Goal: Task Accomplishment & Management: Use online tool/utility

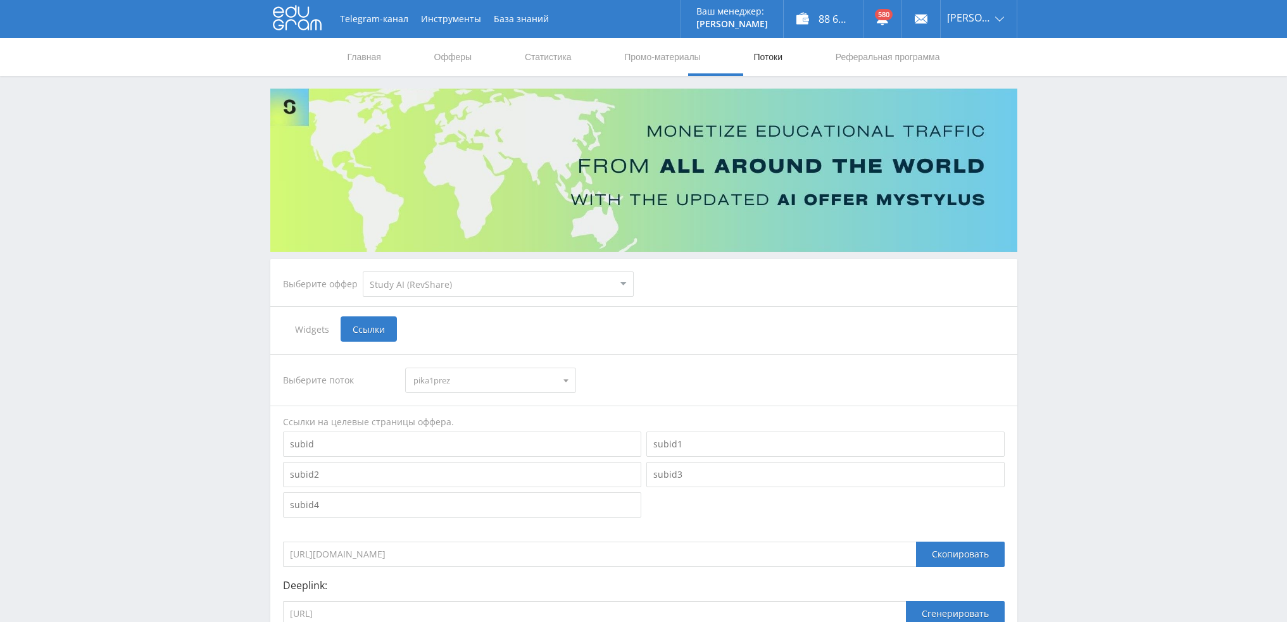
select select "376"
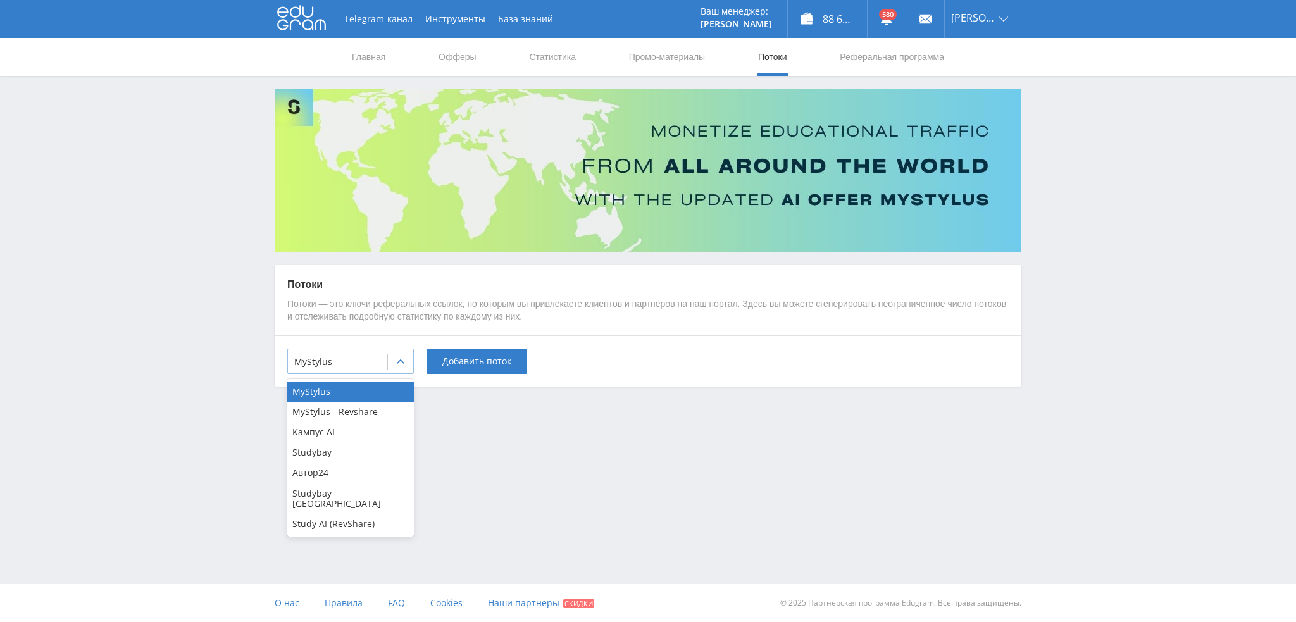
click at [339, 360] on div at bounding box center [337, 362] width 87 height 13
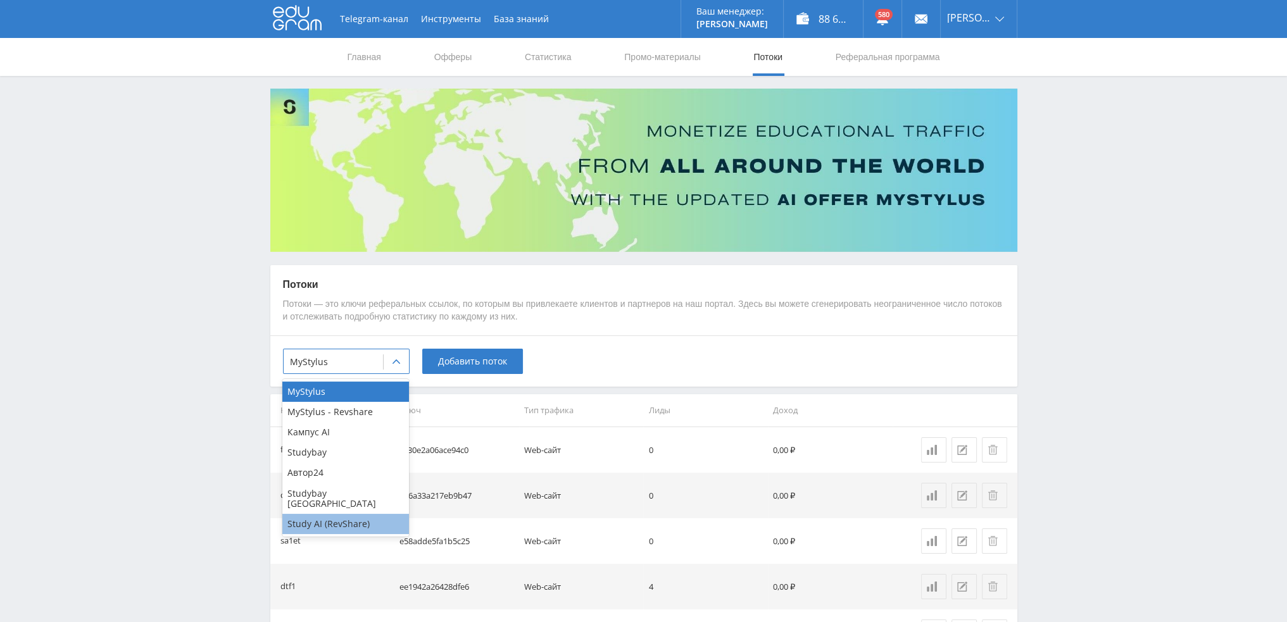
click at [329, 514] on div "Study AI (RevShare)" at bounding box center [345, 524] width 127 height 20
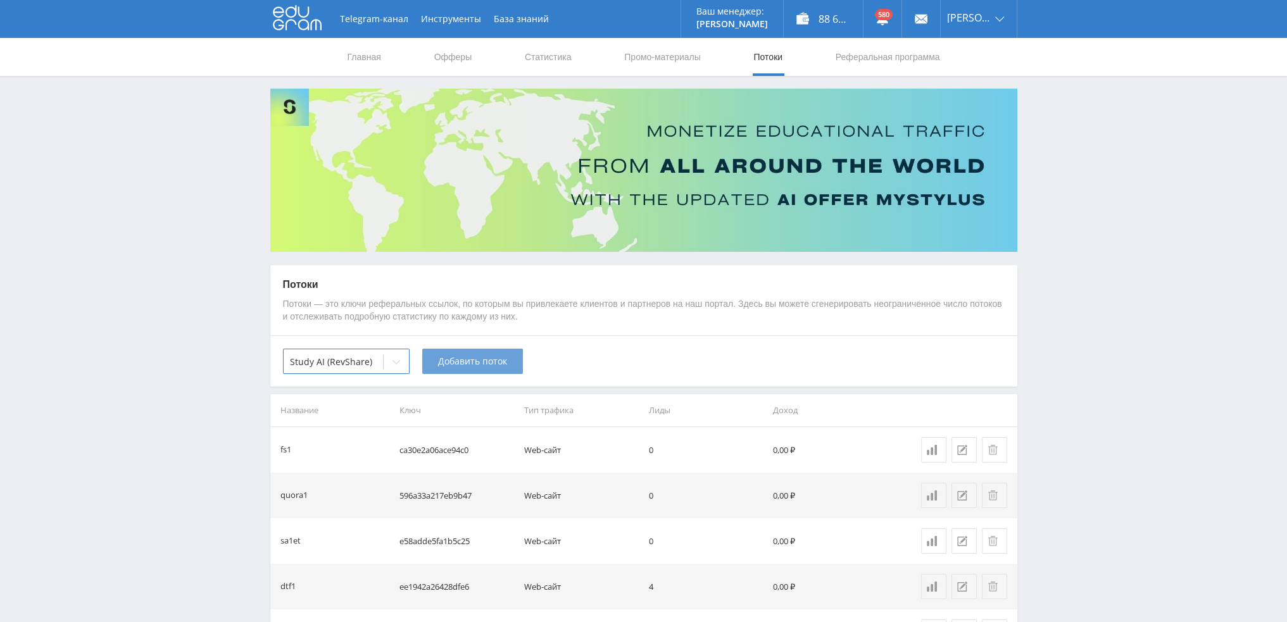
click at [472, 366] on span "Добавить поток" at bounding box center [472, 361] width 69 height 10
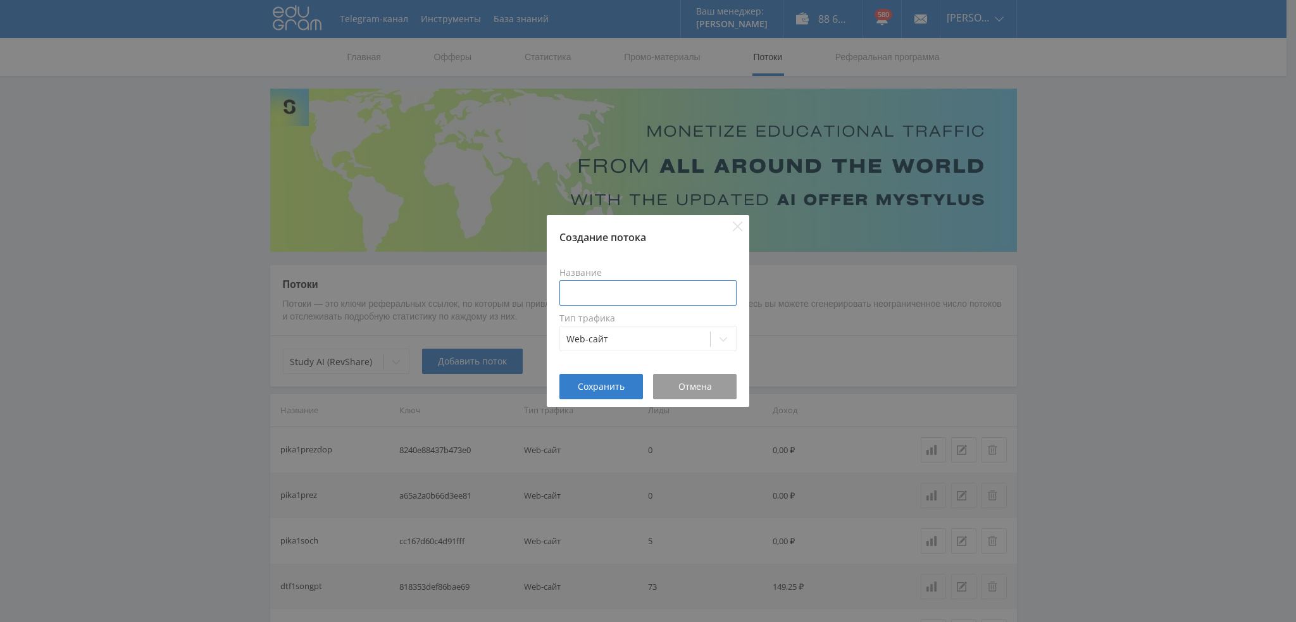
click at [626, 288] on input at bounding box center [648, 292] width 177 height 25
type input "n"
type input "pika1nana"
click at [589, 382] on span "Сохранить" at bounding box center [601, 387] width 47 height 10
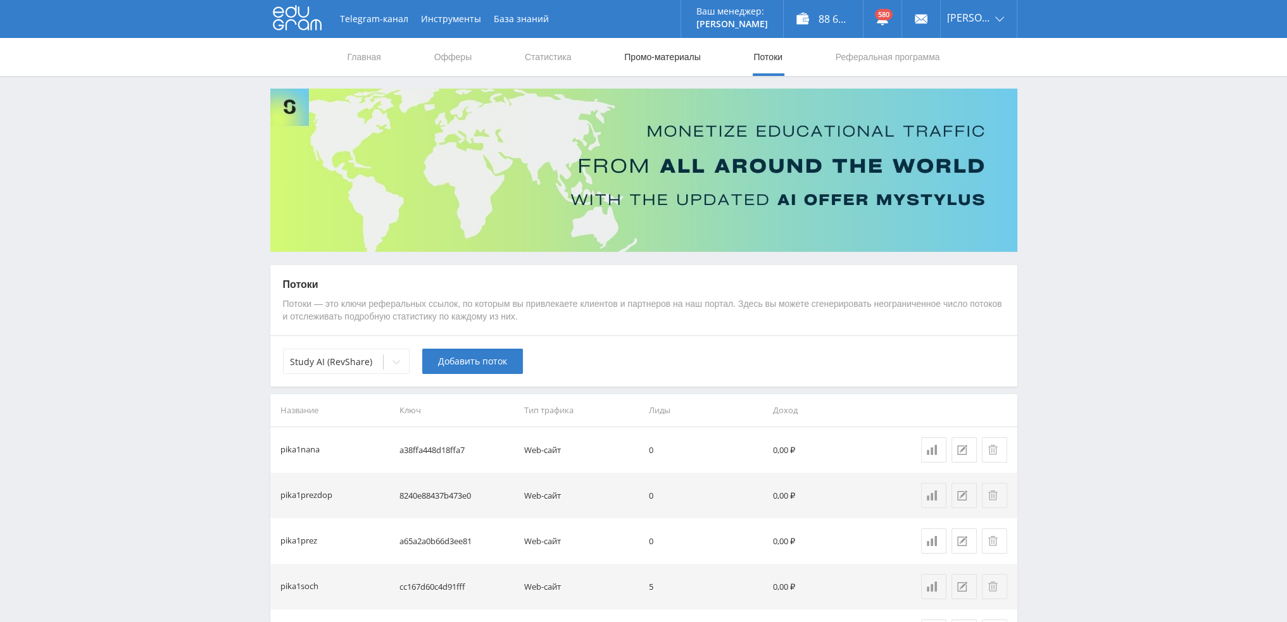
click at [675, 55] on link "Промо-материалы" at bounding box center [662, 57] width 78 height 38
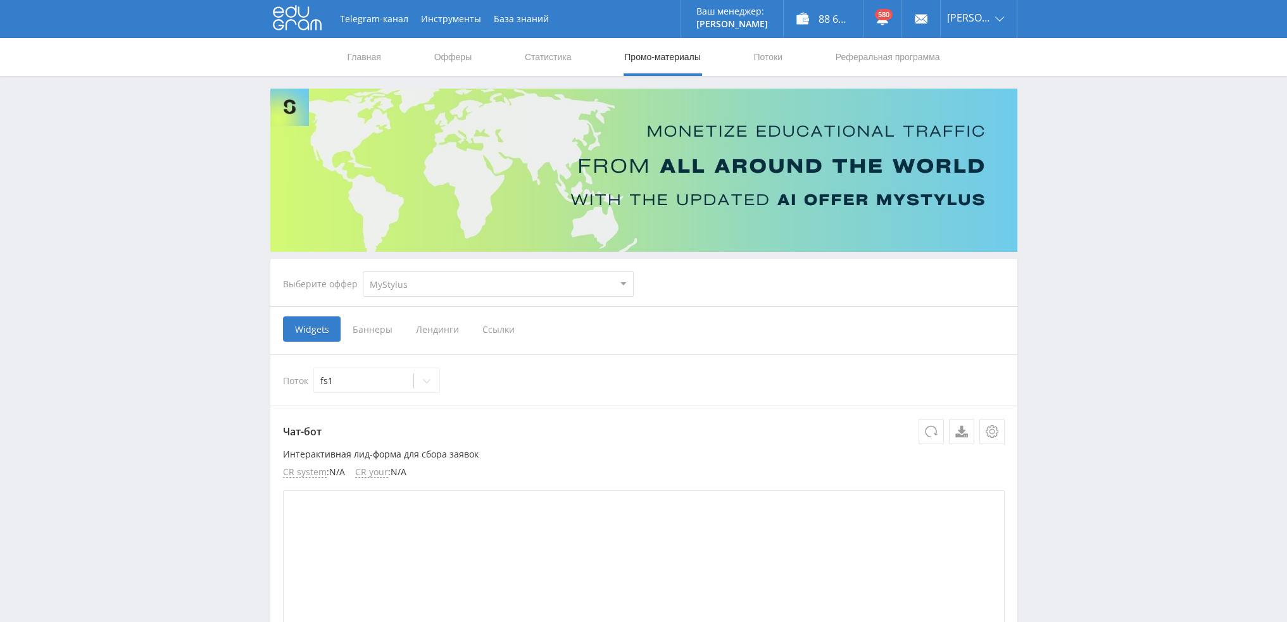
click at [401, 288] on select "MyStylus MyStylus - Revshare Кампус AI Studybay Автор24 Studybay [GEOGRAPHIC_DA…" at bounding box center [498, 284] width 271 height 25
select select "376"
click at [363, 272] on select "MyStylus MyStylus - Revshare Кампус AI Studybay Автор24 Studybay [GEOGRAPHIC_DA…" at bounding box center [498, 284] width 271 height 25
select select "376"
click at [358, 330] on span "Ссылки" at bounding box center [369, 328] width 56 height 25
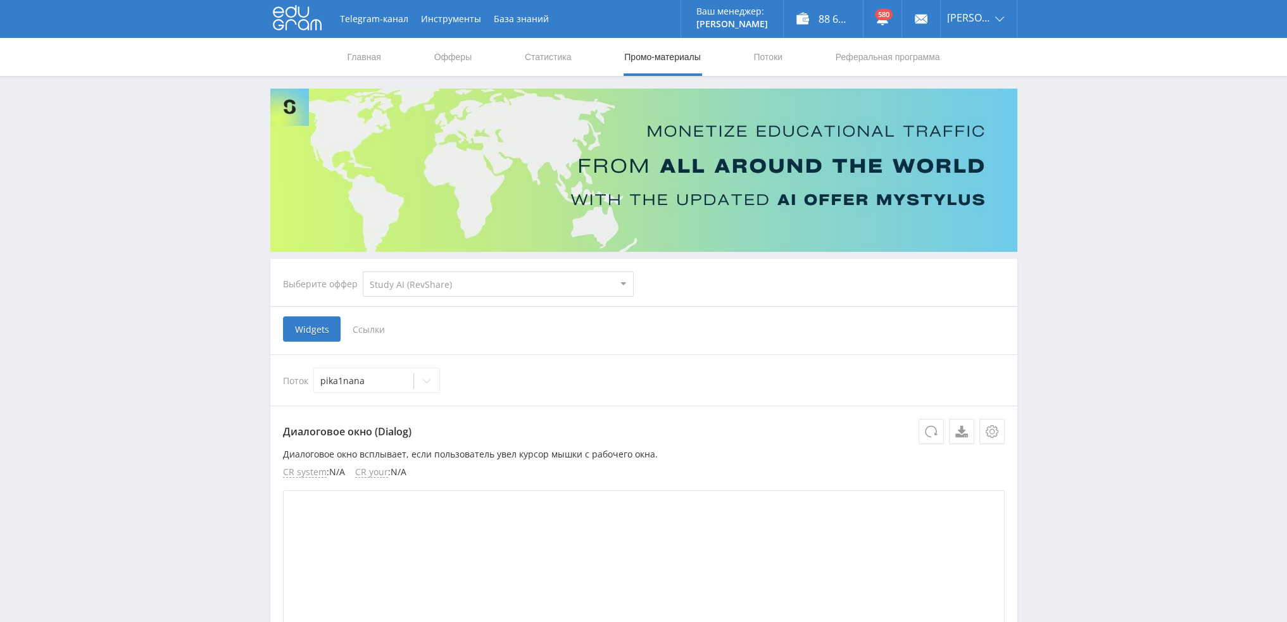
click at [0, 0] on input "Ссылки" at bounding box center [0, 0] width 0 height 0
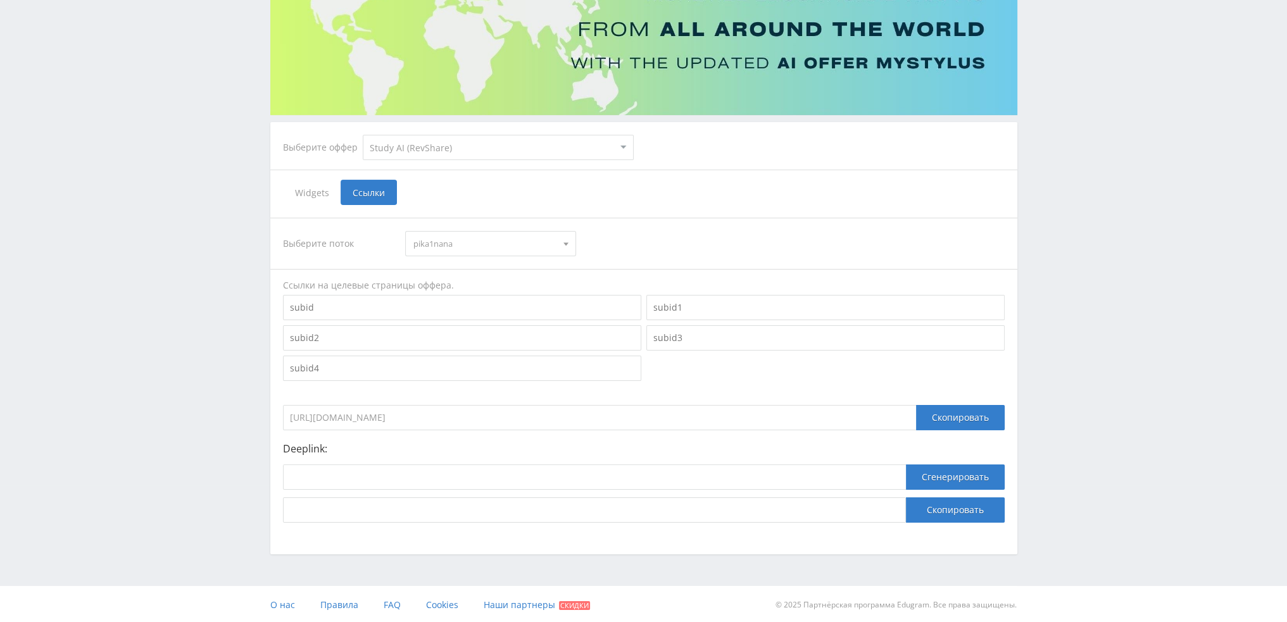
scroll to position [138, 0]
click at [366, 480] on input at bounding box center [594, 475] width 623 height 25
paste input "[URL]"
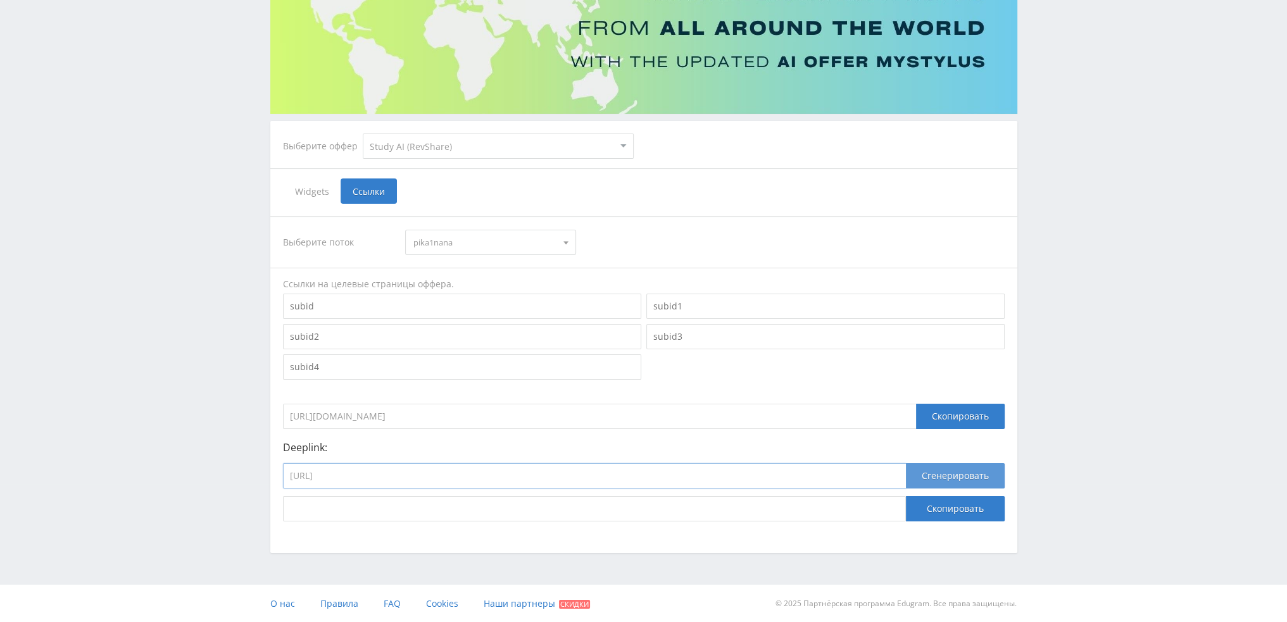
type input "[URL]"
click at [934, 478] on button "Сгенерировать" at bounding box center [955, 475] width 99 height 25
click at [930, 511] on button "Скопировать" at bounding box center [955, 508] width 99 height 25
click at [952, 511] on button "Скопировать" at bounding box center [955, 508] width 99 height 25
click at [953, 515] on button "Скопировать" at bounding box center [955, 508] width 99 height 25
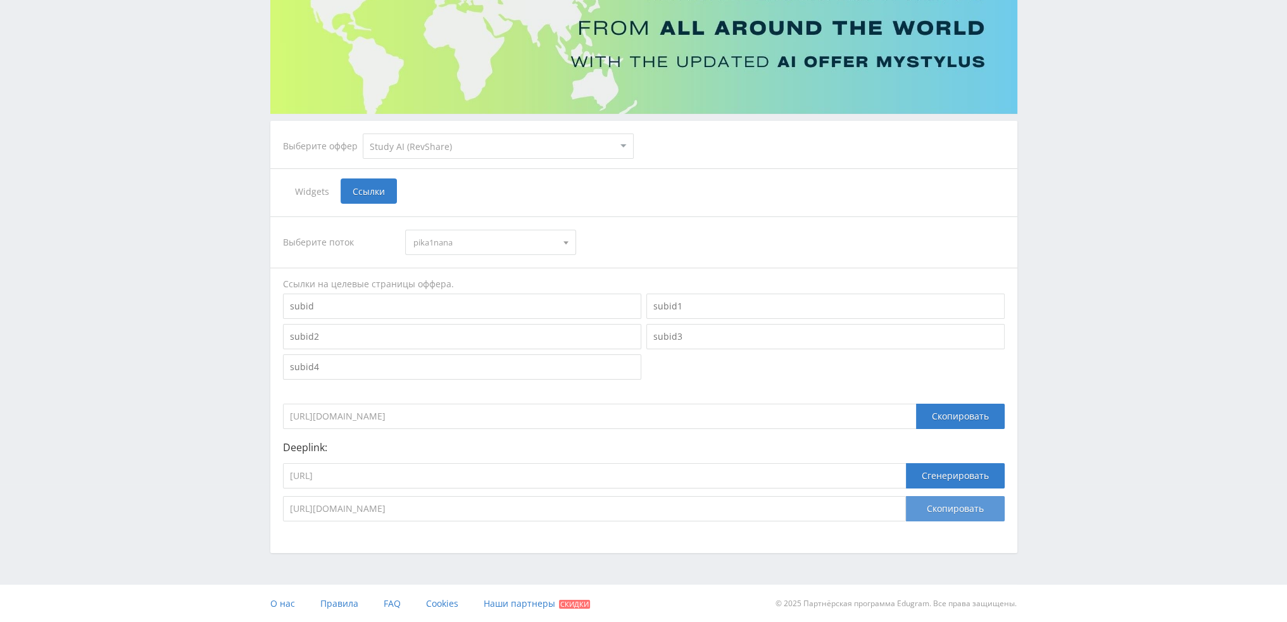
click at [944, 503] on button "Скопировать" at bounding box center [955, 508] width 99 height 25
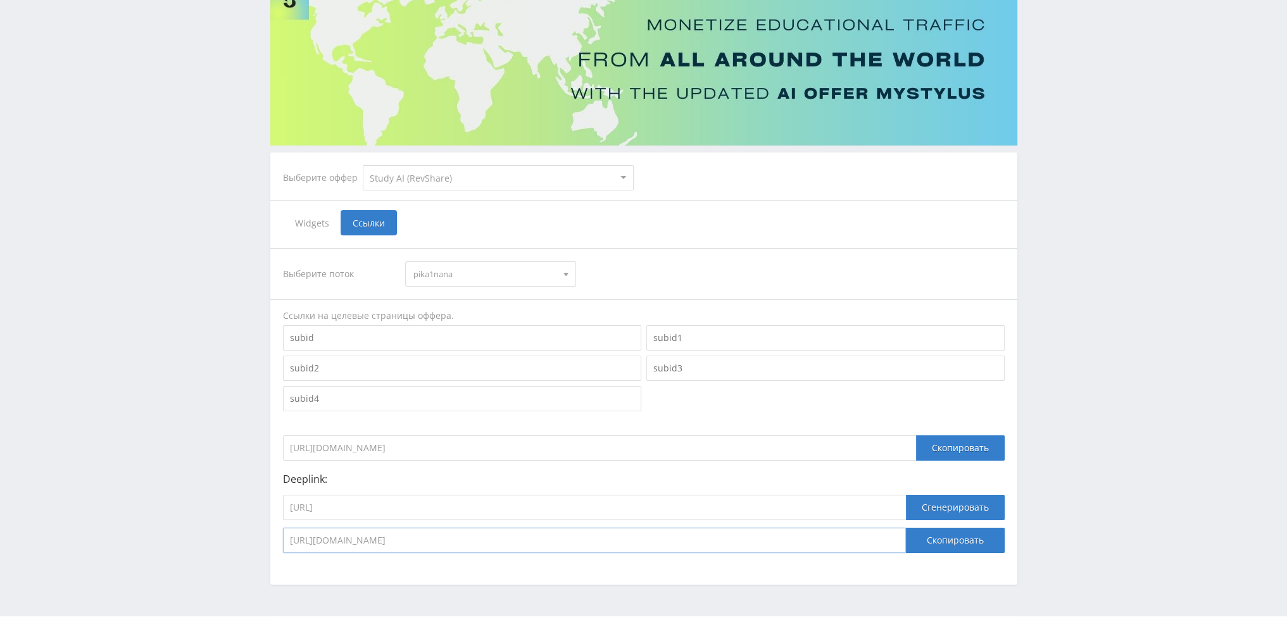
scroll to position [0, 0]
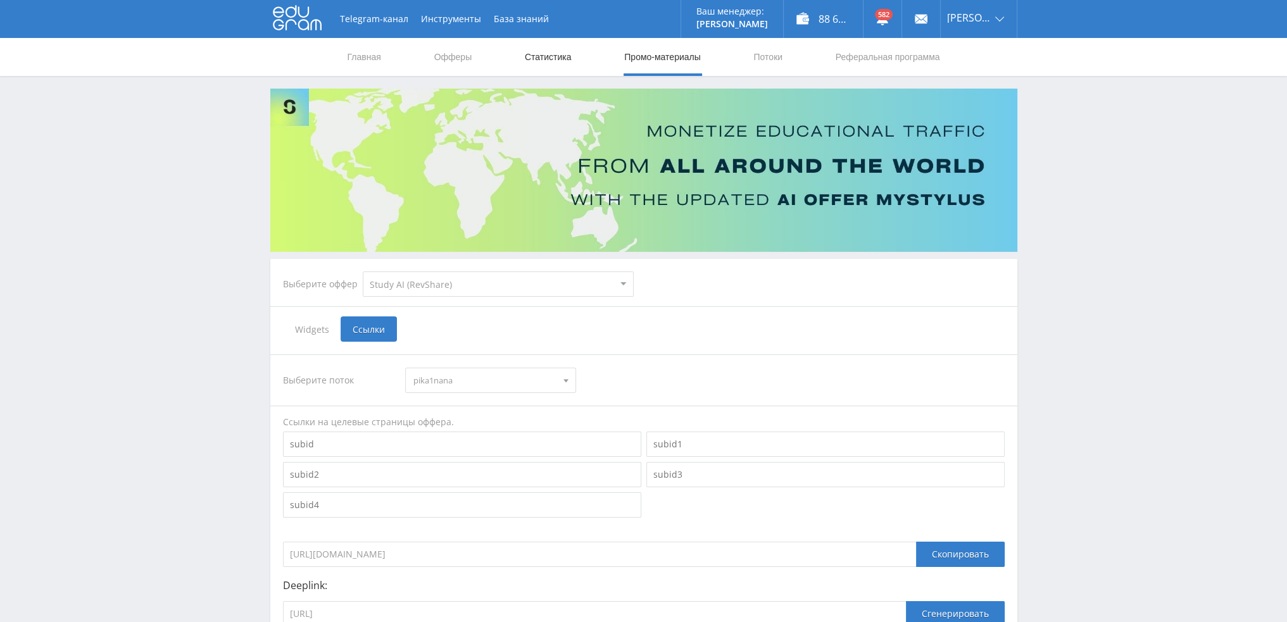
click at [534, 55] on link "Статистика" at bounding box center [547, 57] width 49 height 38
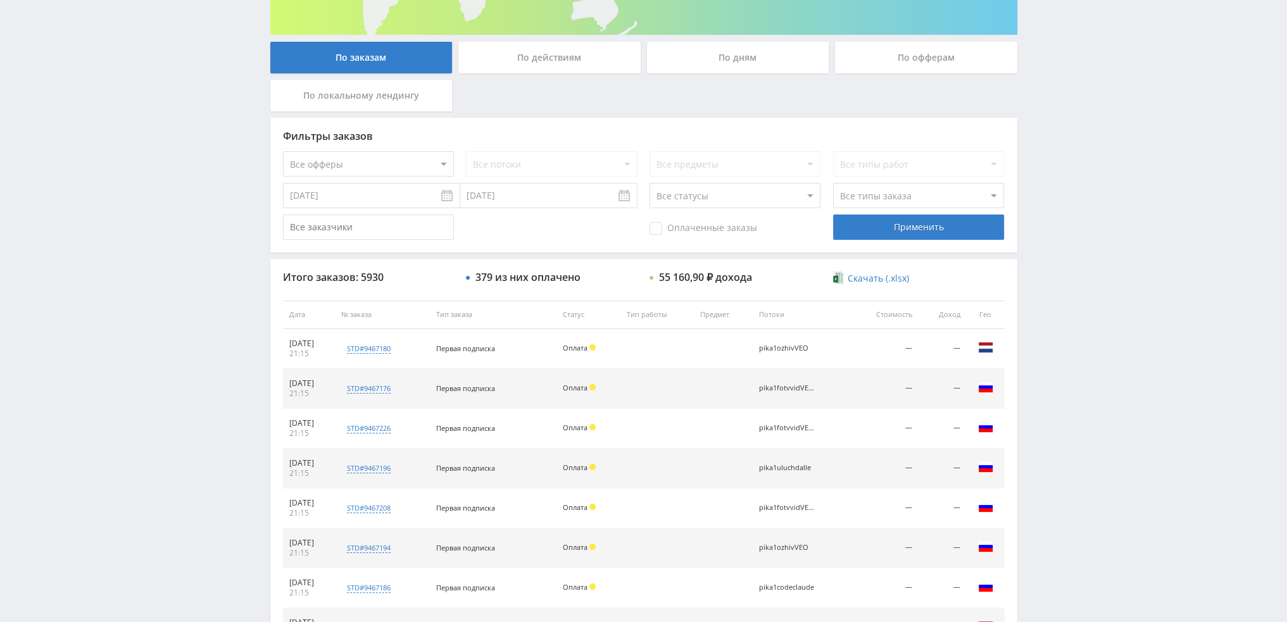
scroll to position [438, 0]
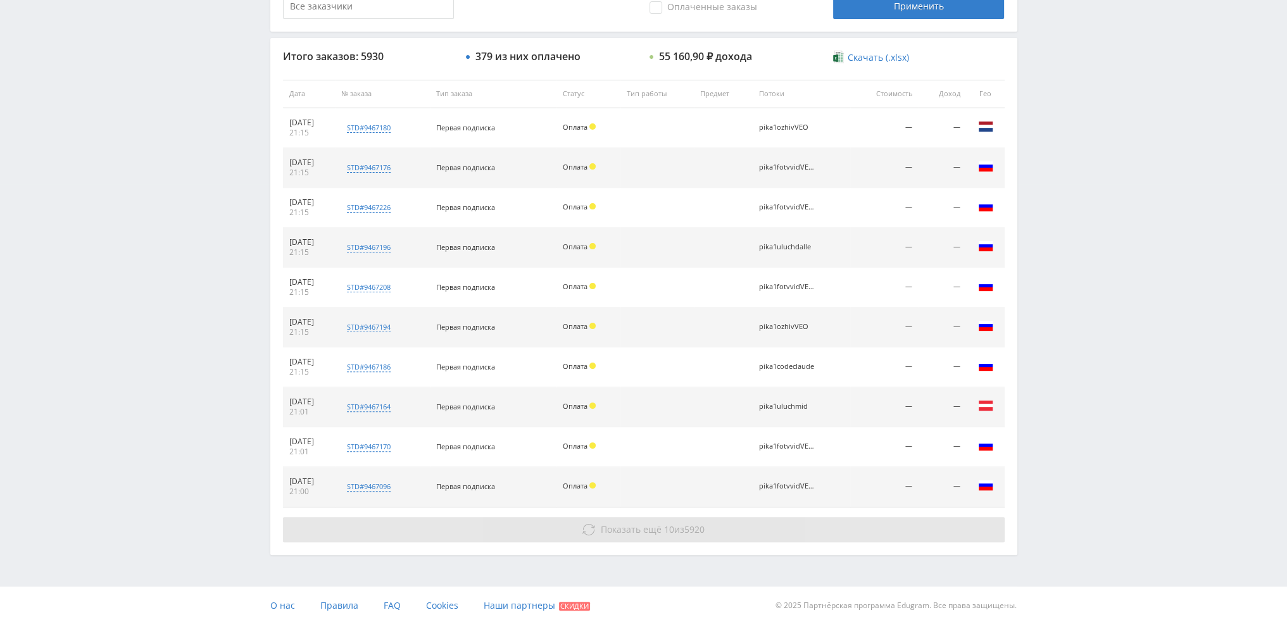
click at [632, 523] on span "Показать ещё" at bounding box center [631, 529] width 61 height 12
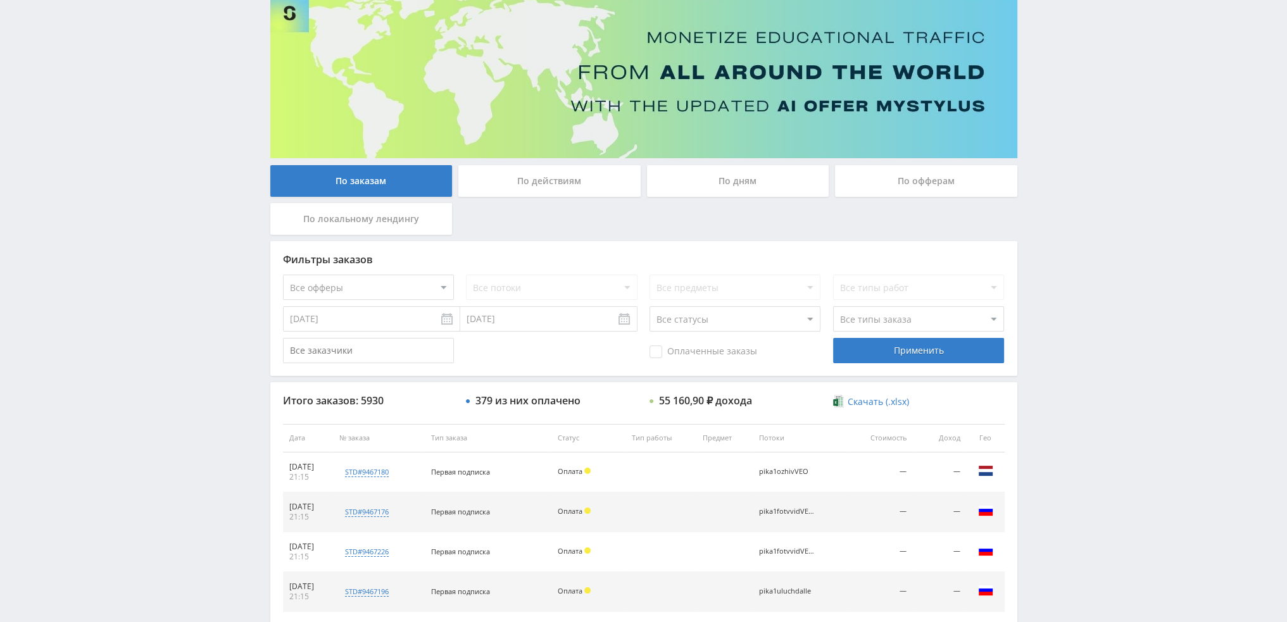
scroll to position [37, 0]
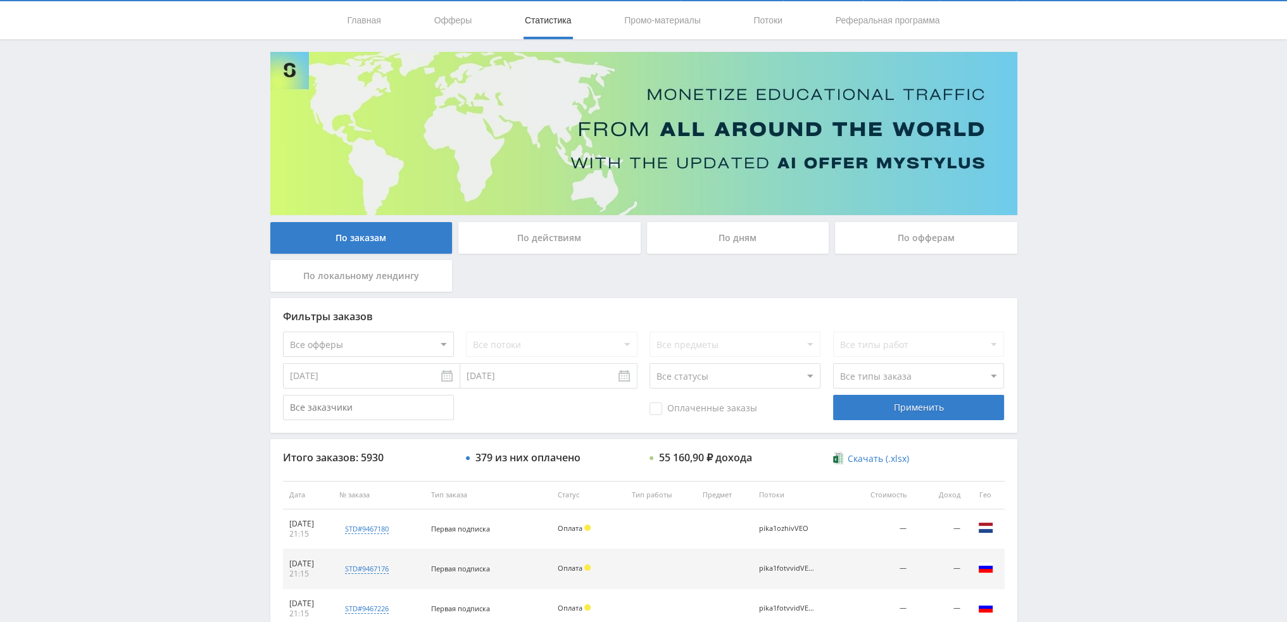
click at [743, 232] on div "По дням" at bounding box center [738, 238] width 182 height 32
click at [0, 0] on input "По дням" at bounding box center [0, 0] width 0 height 0
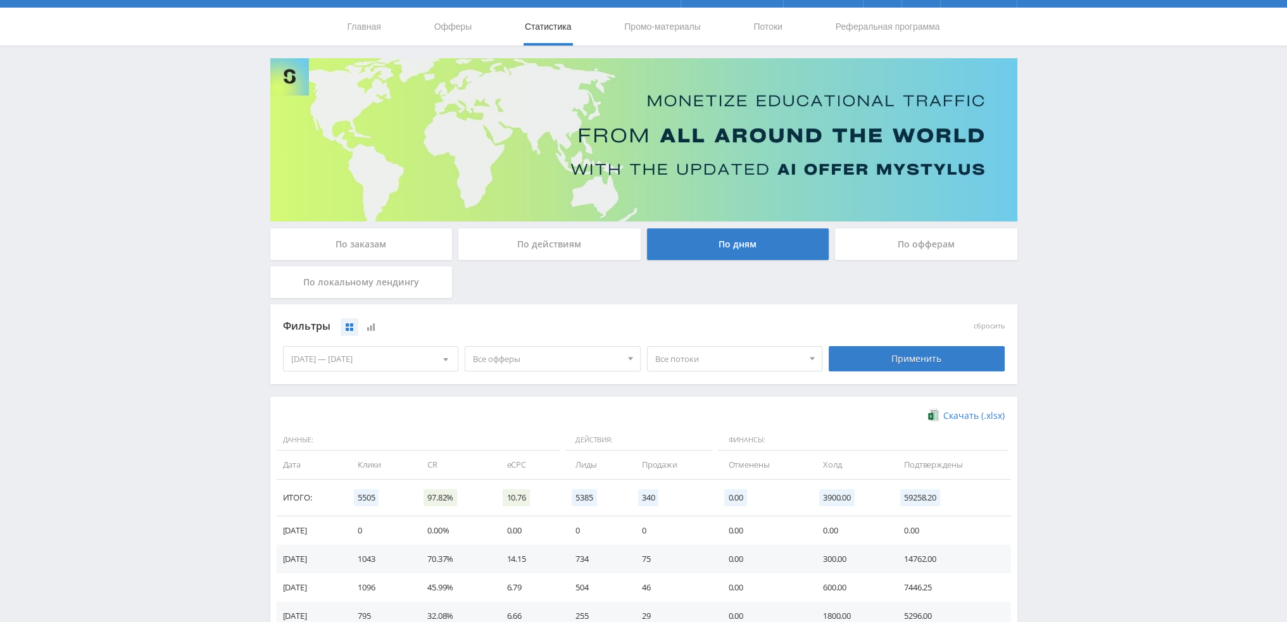
scroll to position [0, 0]
